Goal: Consume media (video, audio): Consume media (video, audio)

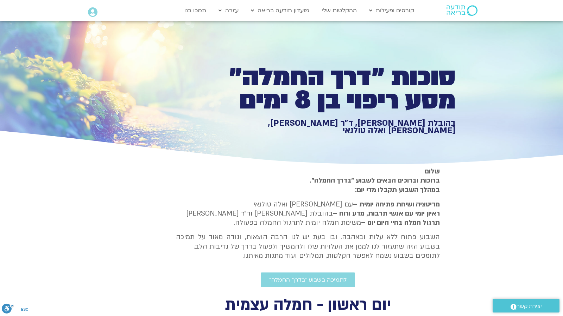
type input "992.52"
type input "2151.24077"
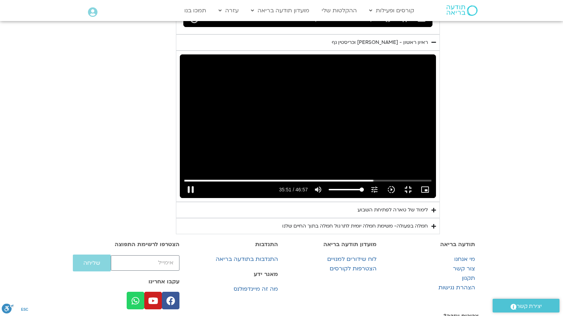
type input "992.52"
type input "2151.369075"
type input "992.52"
type input "2151.497458"
type input "992.52"
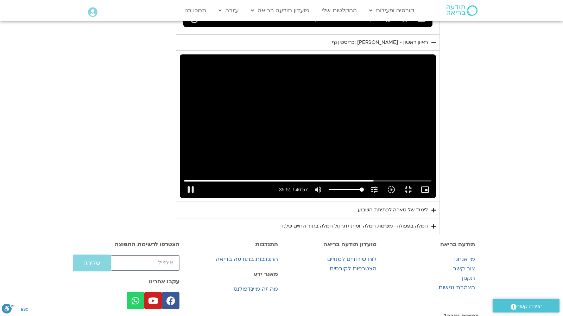
type input "2151.622744"
type input "992.52"
type input "2151.753359"
type input "992.52"
type input "2151.881163"
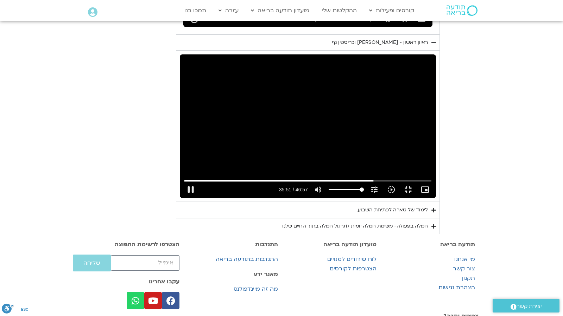
type input "992.52"
type input "2152.006821"
type input "992.52"
type input "2152.246062"
type input "992.52"
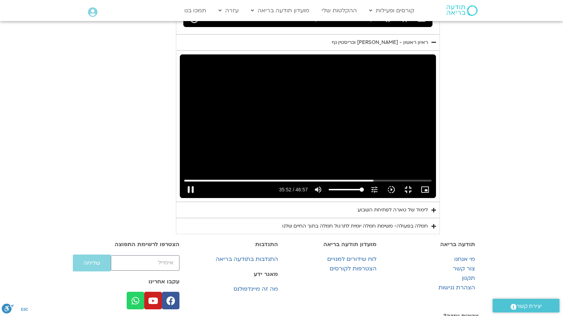
type input "2152.394352"
type input "992.52"
type input "2152.54902"
type input "992.52"
type input "2152.691759"
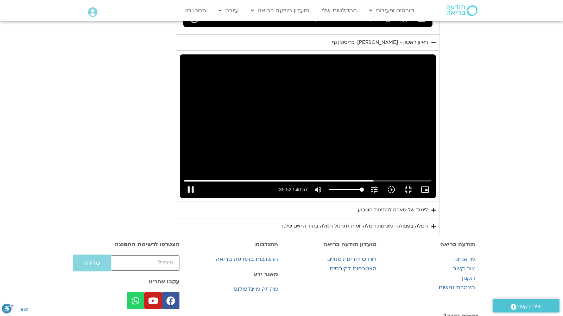
type input "992.52"
type input "2152.740681"
type input "992.52"
type input "2152.872732"
type input "992.52"
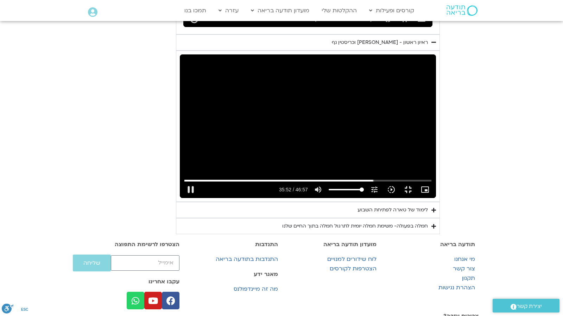
type input "2153.001171"
type input "992.52"
type input "2153.129099"
type input "992.52"
type input "2153.259664"
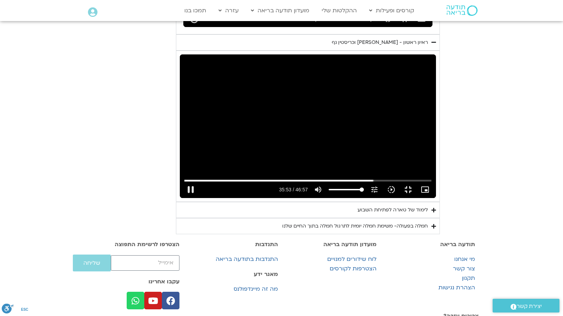
type input "992.52"
type input "2153.388872"
type input "992.52"
type input "2153.523256"
type input "992.52"
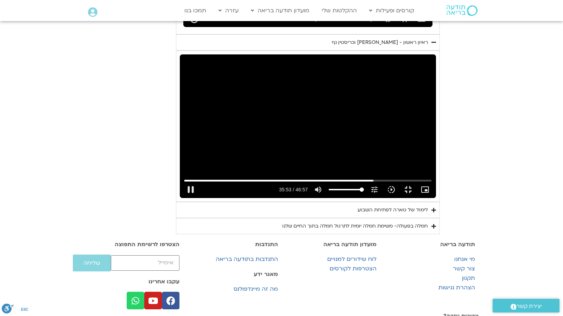
type input "2153.649106"
type input "992.52"
type input "2153.777153"
type input "992.52"
type input "2153.905142"
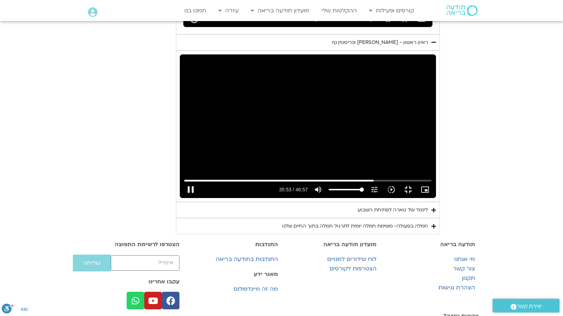
type input "992.52"
type input "2154.033134"
type input "992.52"
type input "2154.161174"
type input "992.52"
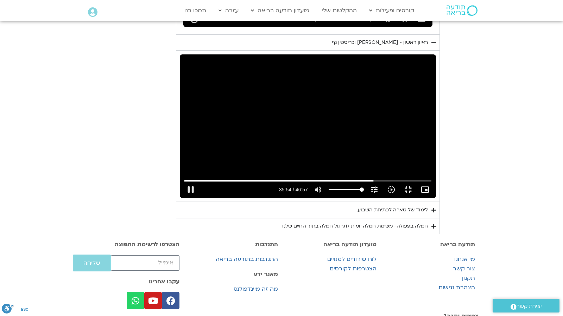
type input "2154.28993"
type input "992.52"
type input "2154.423105"
type input "992.52"
type input "2154.553133"
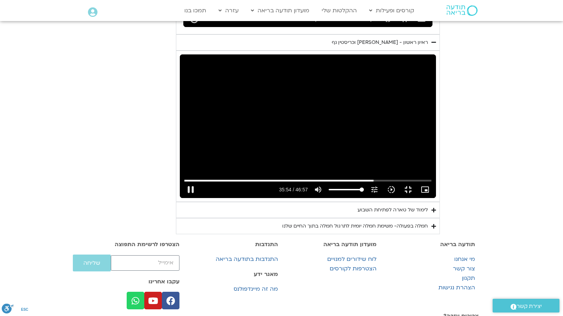
type input "992.52"
type input "2154.685221"
type input "992.52"
type input "2154.817168"
type input "992.52"
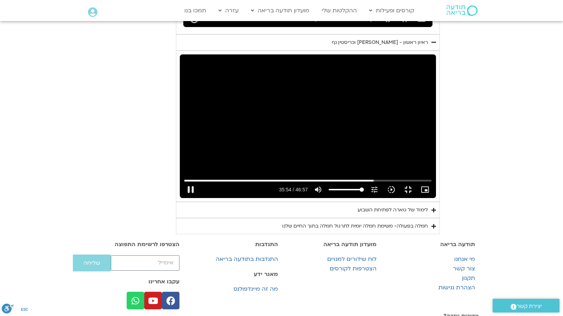
type input "2154.94521"
type input "992.52"
type input "2155.07223"
type input "992.52"
type input "2155.202256"
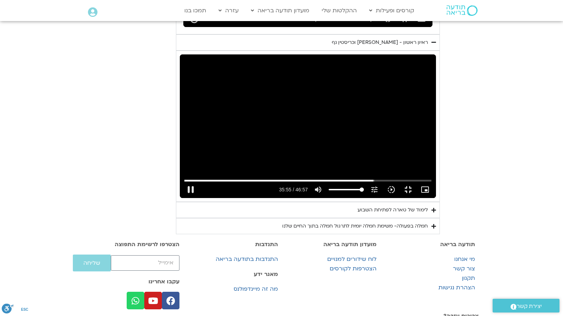
type input "992.52"
type input "2155.329243"
type input "992.52"
type input "2155.458485"
type input "992.52"
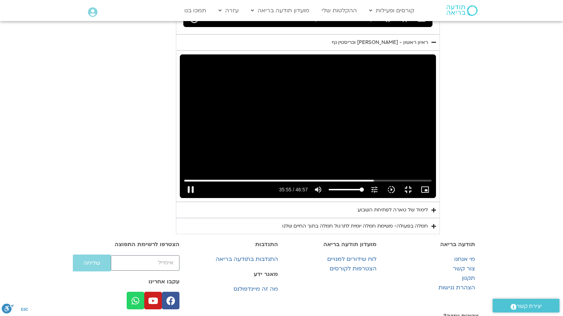
type input "2155.58525"
type input "992.52"
type input "2155.713271"
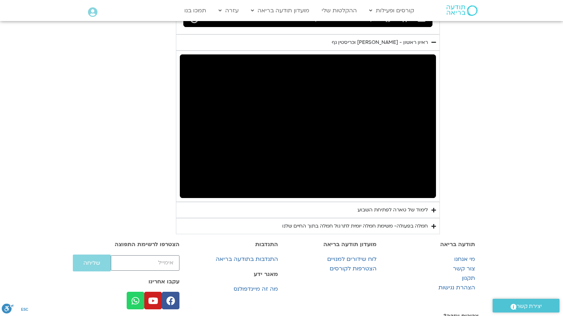
type input "992.52"
type input "2748.907766"
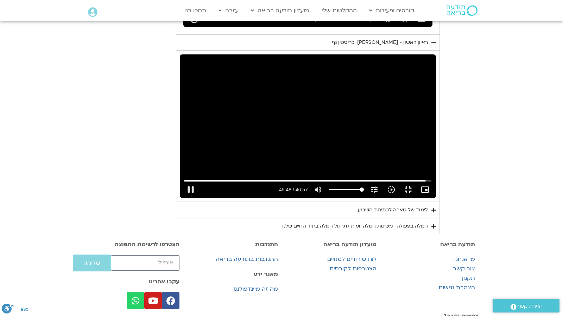
type input "992.52"
type input "2749.114959"
type input "992.52"
type input "2749.264201"
type input "992.52"
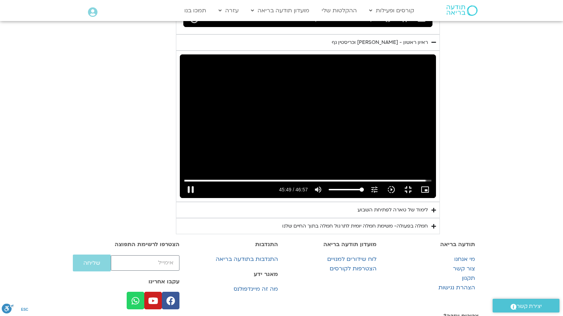
type input "2749.398243"
type input "992.52"
type input "2749.54591"
type input "992.52"
type input "2749.712408"
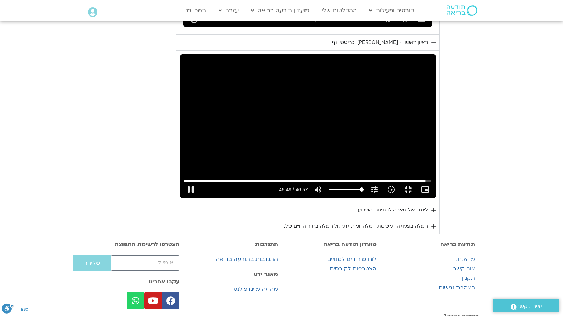
type input "992.52"
type input "2749.846924"
type input "992.52"
type input "2749.896022"
type input "992.52"
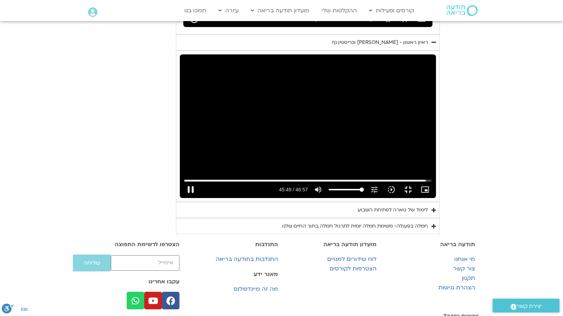
type input "2750.074978"
type input "992.52"
type input "2750.202785"
type input "992.52"
type input "2750.330851"
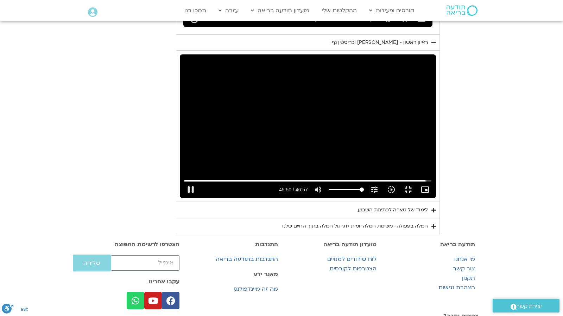
type input "992.52"
type input "2750.461194"
type input "992.52"
type input "2750.601207"
type input "992.52"
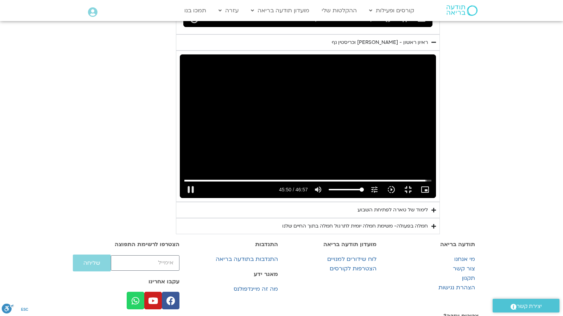
type input "2750.714883"
type input "992.52"
type input "2750.842798"
type input "992.52"
type input "2750.970852"
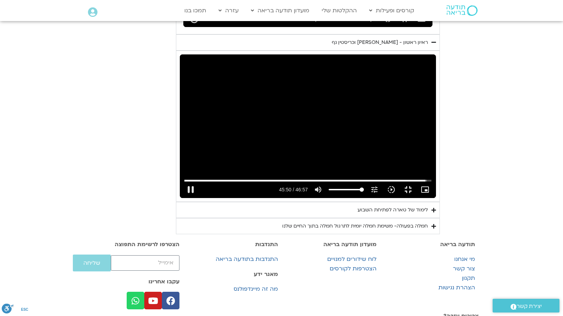
type input "992.52"
type input "2751.098831"
type input "992.52"
type input "2751.225365"
type input "992.52"
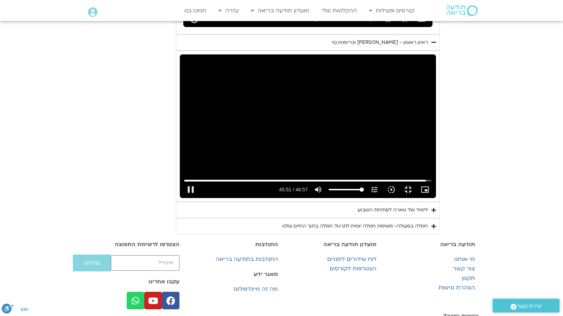
type input "2751.354851"
type input "992.52"
type input "2751.482867"
type input "992.52"
type input "2751.611427"
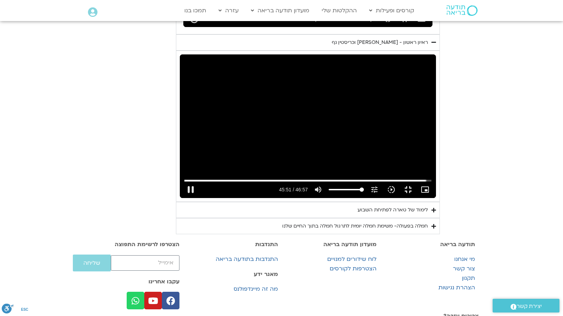
type input "992.52"
type input "2751.738889"
type input "992.52"
type input "2751.867965"
type input "992.52"
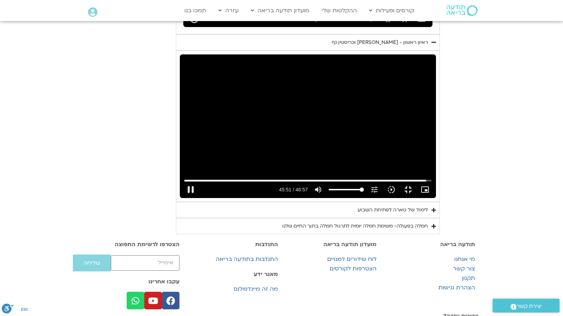
type input "2751.994925"
type input "992.52"
type input "2752.122888"
type input "992.52"
type input "2752.250899"
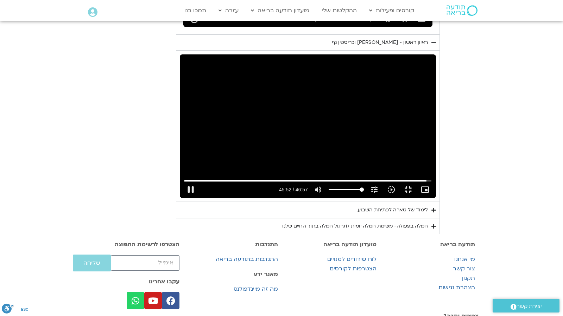
type input "992.52"
type input "2752.383922"
type input "992.52"
type input "2752.514942"
type input "992.52"
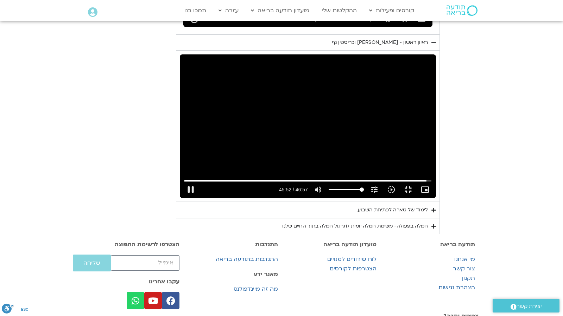
type input "2752.682392"
type input "992.52"
type input "2752.799577"
type input "992.52"
type input "2752.977983"
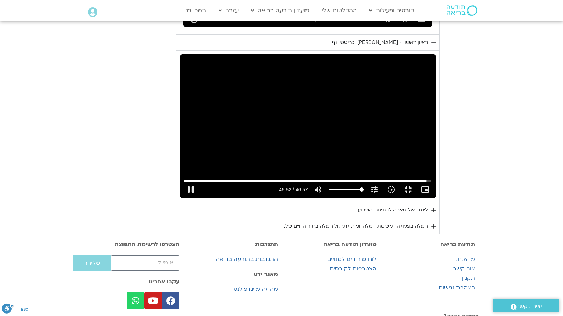
type input "992.52"
type input "2753.130481"
type input "992.52"
type input "2753.283127"
type input "992.52"
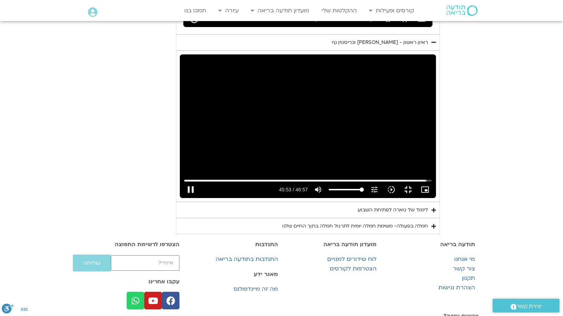
type input "2753.399653"
type input "992.52"
type input "2753.526667"
type input "992.52"
type input "2753.659646"
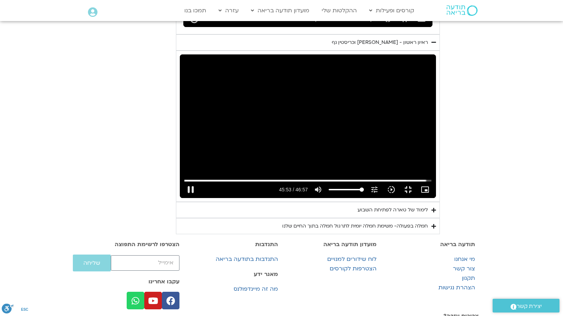
type input "992.52"
type input "2753.786991"
type input "992.52"
type input "2753.915027"
type input "992.52"
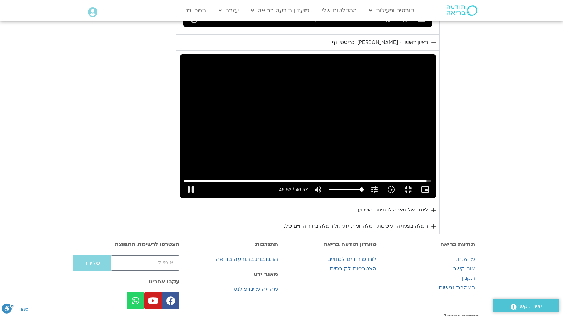
type input "2754.098396"
type input "992.52"
type input "2754.214081"
type input "992.52"
type input "2754.342938"
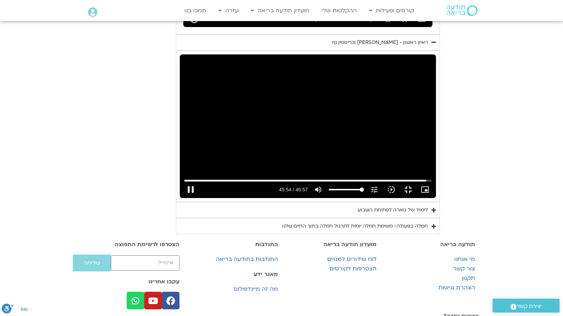
type input "992.52"
type input "2754.47683"
type input "992.52"
type input "2754.602041"
type input "992.52"
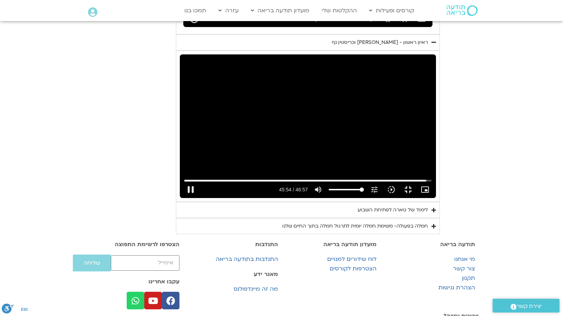
type input "2754.728578"
type input "992.52"
type input "2754.861073"
type input "992.52"
type input "2755.000999"
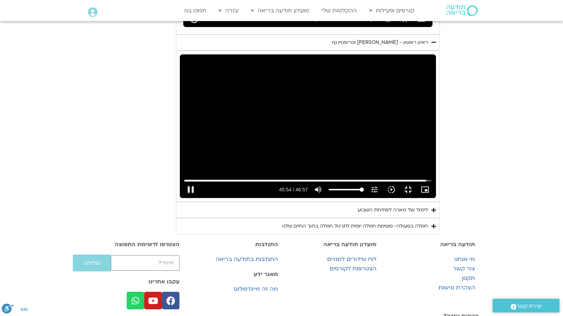
type input "992.52"
type input "2755.11507"
type input "992.52"
type input "2755.242959"
type input "992.52"
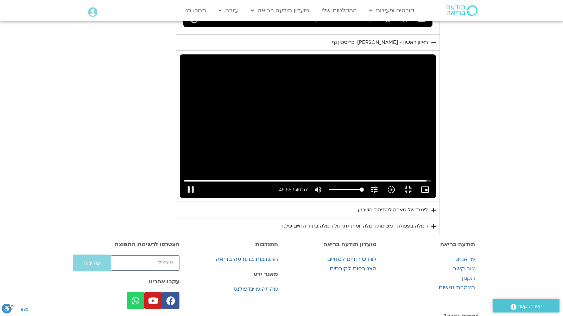
type input "2755.371127"
type input "992.52"
type input "2755.499095"
type input "992.52"
type input "2755.627611"
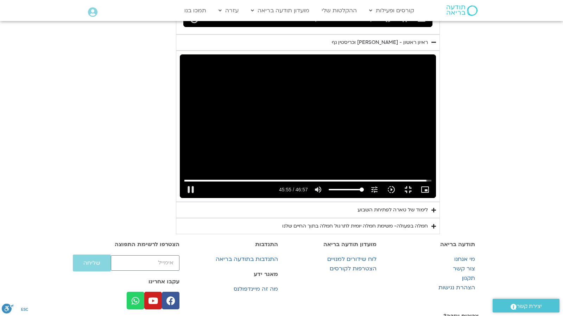
type input "992.52"
type input "2755.7551"
type input "992.52"
type input "2755.896947"
type input "992.52"
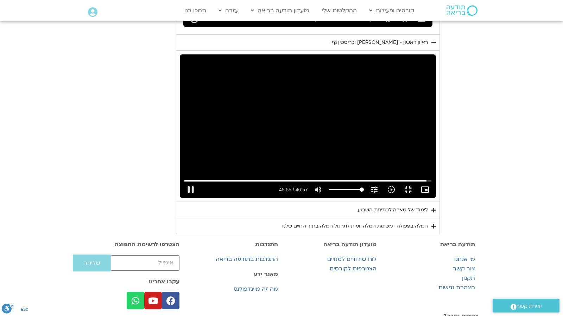
type input "2756.010104"
type input "992.52"
type input "2756.212334"
type input "992.52"
type input "2756.361067"
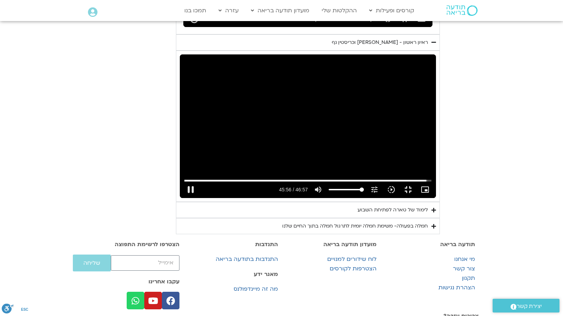
type input "992.52"
type input "2756.508083"
type input "992.52"
type input "2756.587262"
type input "992.52"
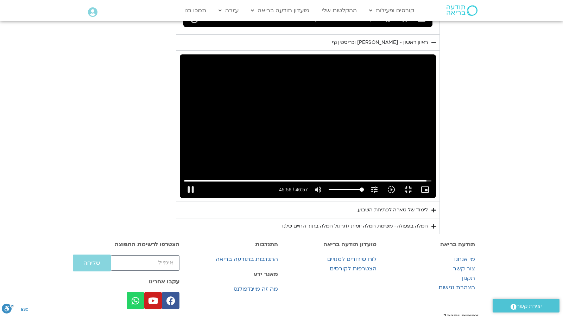
type input "2756.715149"
type input "992.52"
type input "2756.84495"
type input "992.52"
type input "2756.971245"
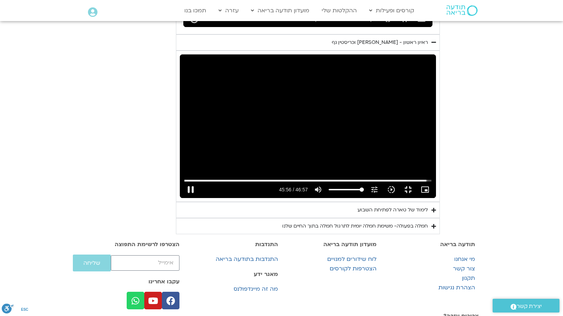
type input "992.52"
type input "2757.099077"
type input "992.52"
type input "2757.227973"
type input "992.52"
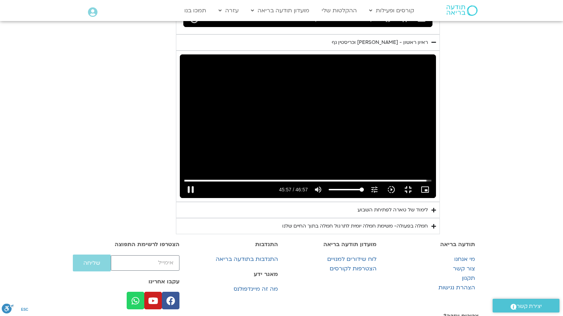
type input "2757.355173"
type input "992.52"
type input "2757.483211"
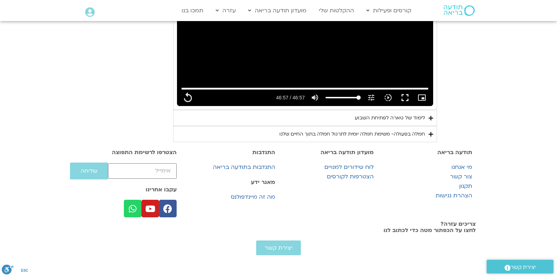
scroll to position [648, 0]
click at [425, 122] on div "לימוד של טארה לפתיחת השבוע" at bounding box center [389, 118] width 70 height 8
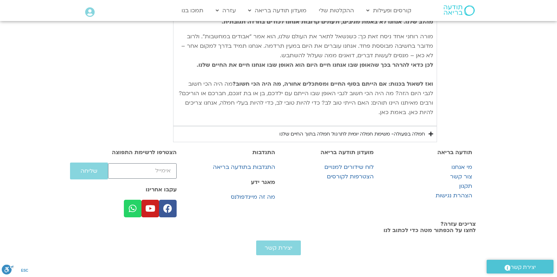
scroll to position [955, 0]
